Goal: Task Accomplishment & Management: Manage account settings

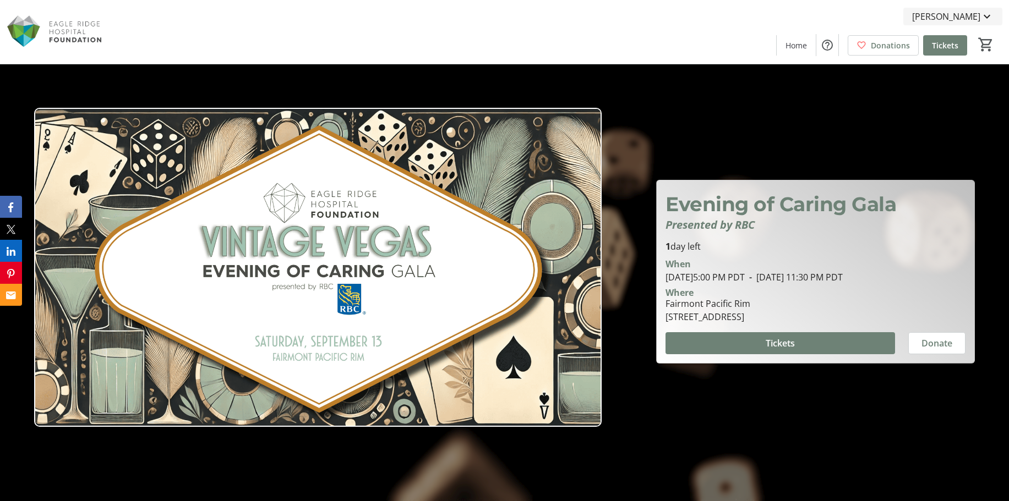
click at [988, 12] on mat-icon at bounding box center [986, 16] width 13 height 13
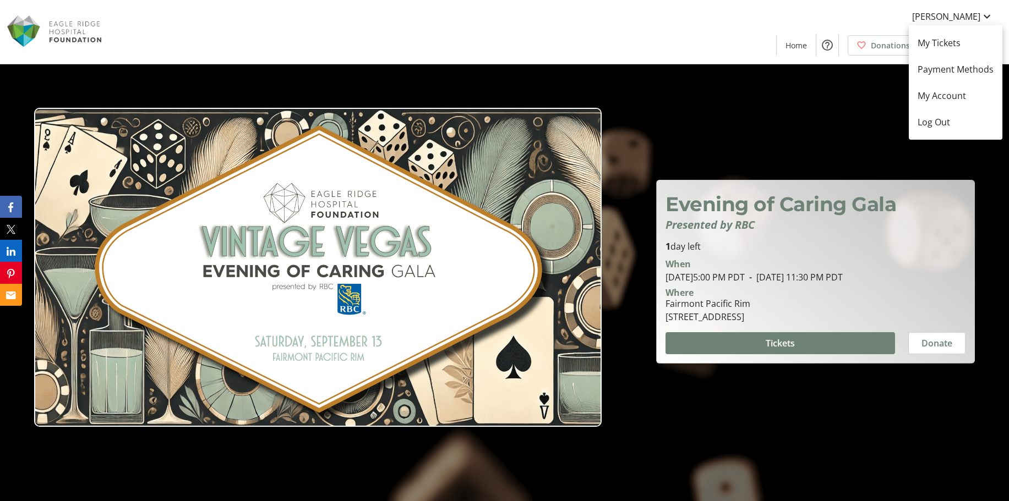
click at [653, 16] on div at bounding box center [504, 250] width 1009 height 501
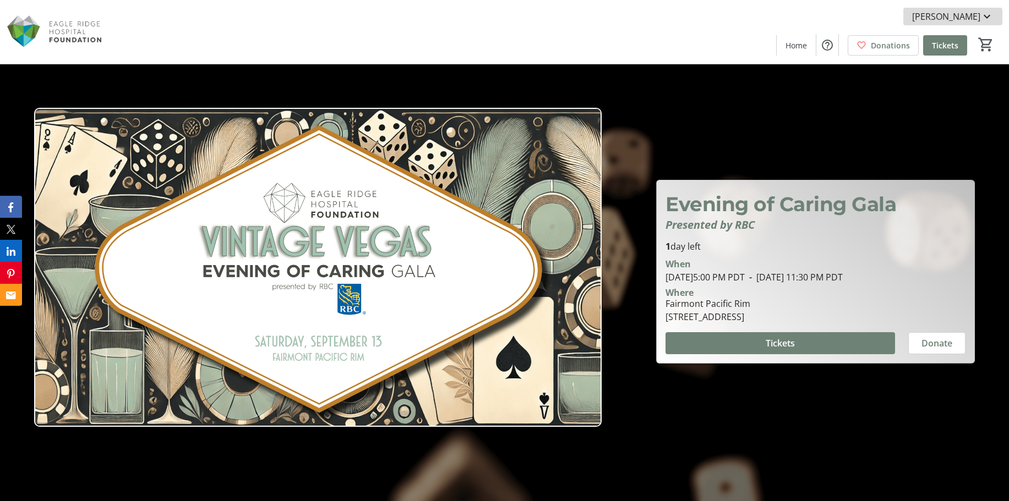
click at [987, 15] on mat-icon at bounding box center [986, 16] width 13 height 13
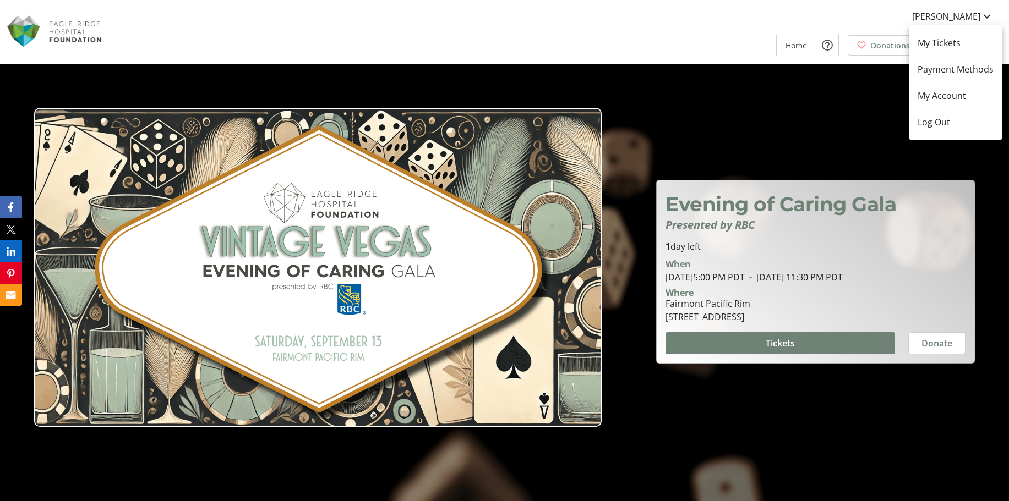
click at [565, 39] on div at bounding box center [504, 250] width 1009 height 501
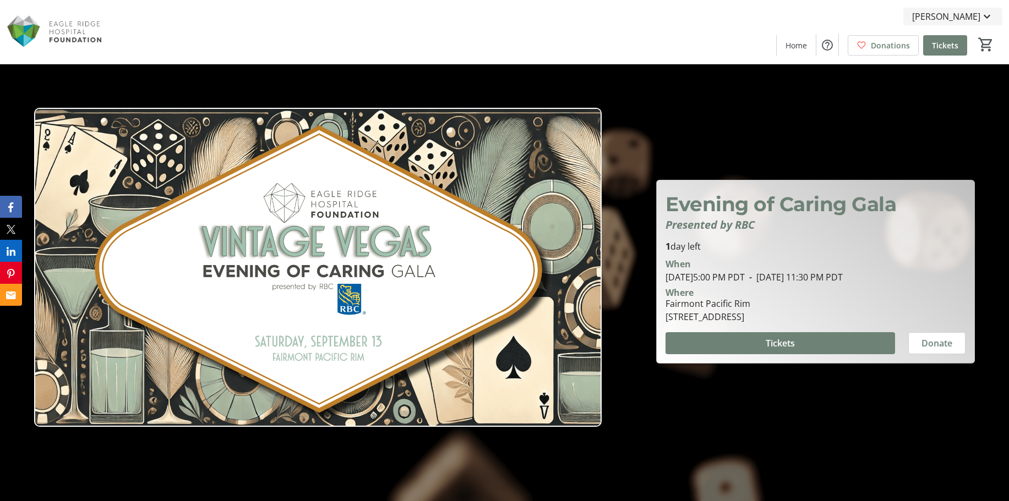
click at [981, 16] on mat-icon at bounding box center [986, 16] width 13 height 13
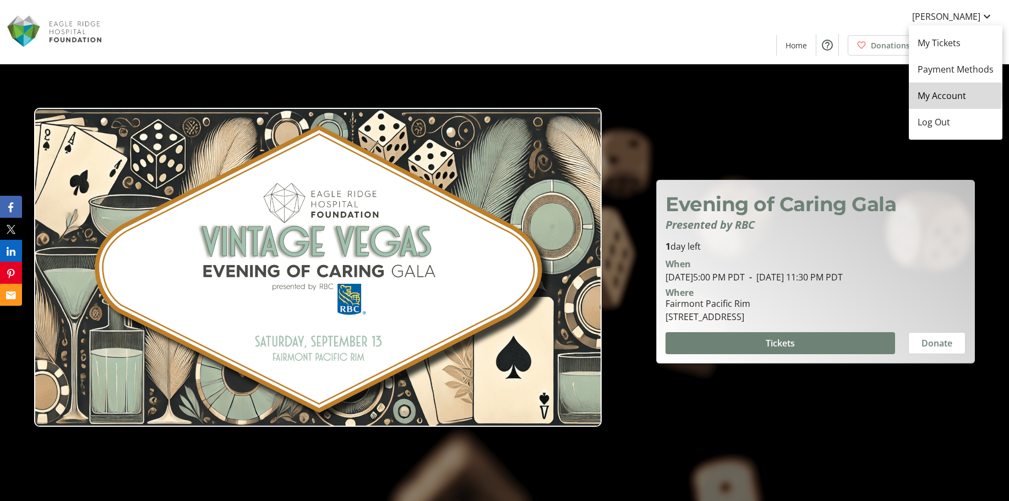
click at [923, 94] on span "My Account" at bounding box center [955, 95] width 76 height 13
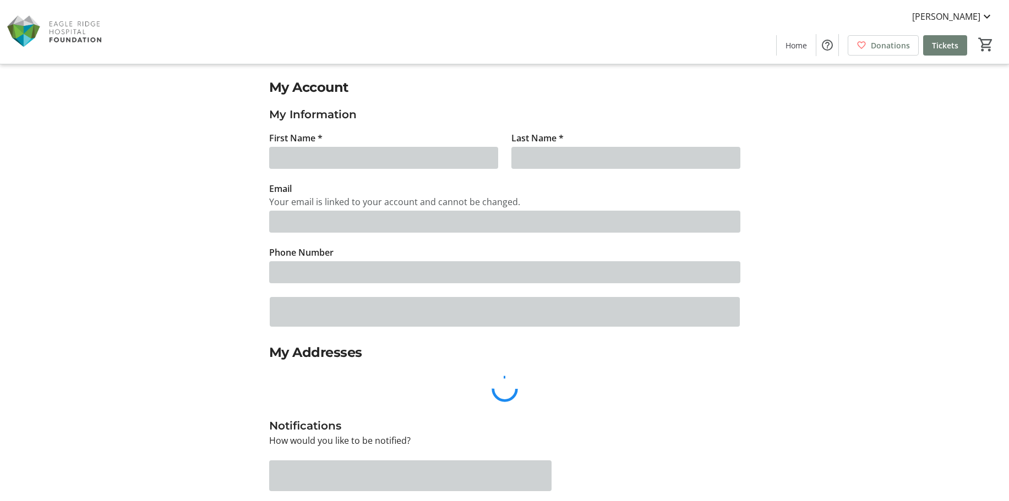
type input "[PERSON_NAME]"
type input "Fogliato"
type input "[PERSON_NAME][EMAIL_ADDRESS][DOMAIN_NAME]"
type input "[PHONE_NUMBER]"
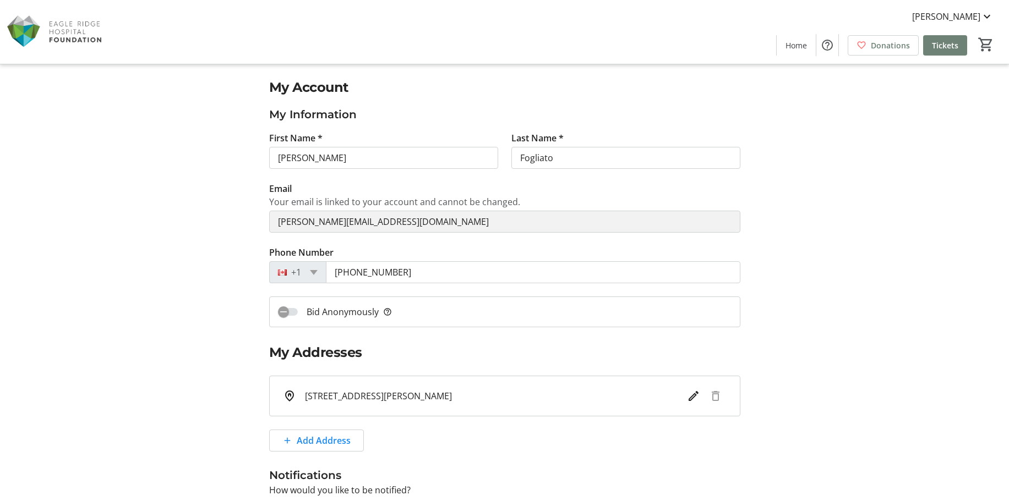
scroll to position [165, 0]
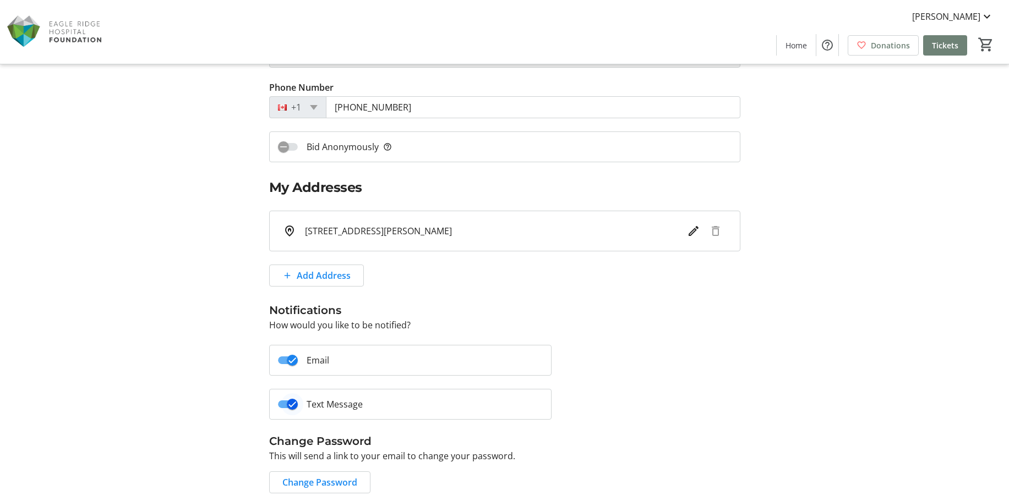
click at [288, 405] on icon "button" at bounding box center [292, 404] width 10 height 10
click at [287, 405] on icon "button" at bounding box center [283, 404] width 10 height 10
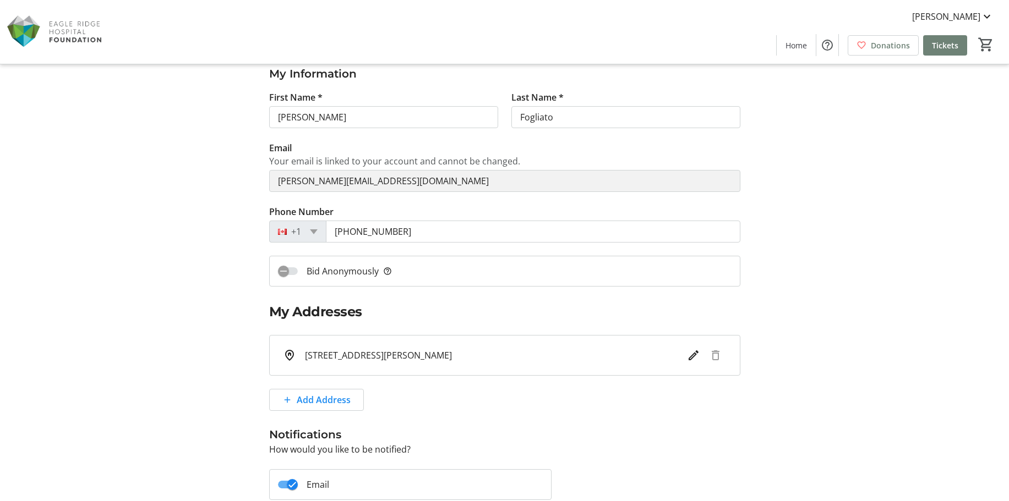
scroll to position [0, 0]
